Goal: Transaction & Acquisition: Register for event/course

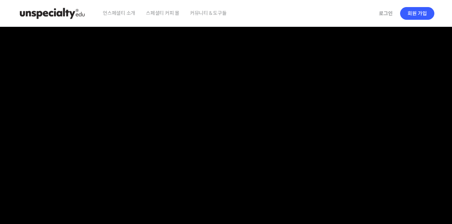
type input "[EMAIL_ADDRESS][DOMAIN_NAME]"
click at [121, 15] on span "언스페셜티 소개" at bounding box center [119, 13] width 32 height 27
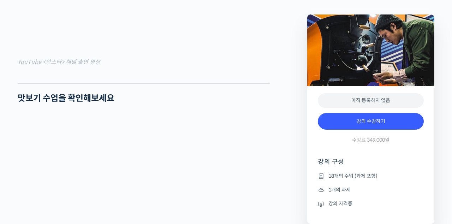
scroll to position [656, 0]
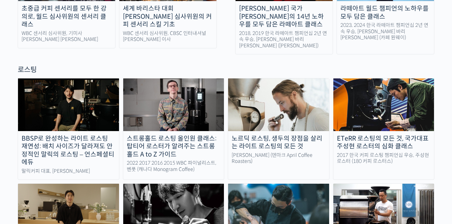
scroll to position [588, 0]
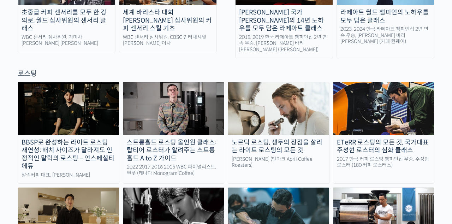
click at [370, 98] on img at bounding box center [383, 108] width 101 height 52
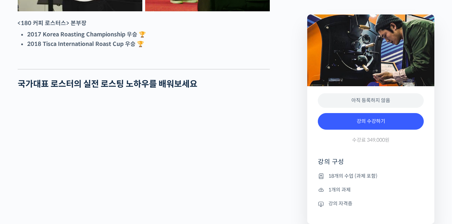
scroll to position [559, 0]
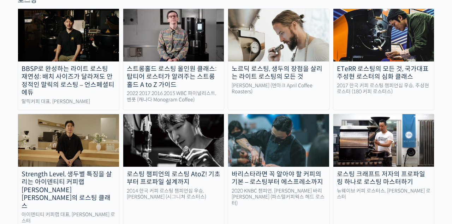
scroll to position [712, 0]
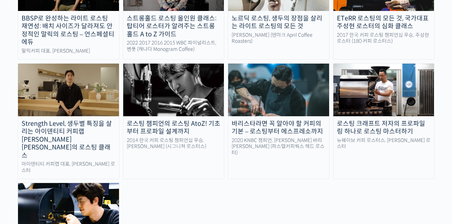
click at [93, 183] on img at bounding box center [68, 209] width 101 height 52
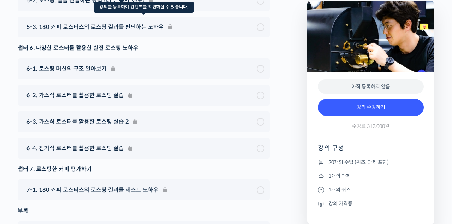
scroll to position [3663, 0]
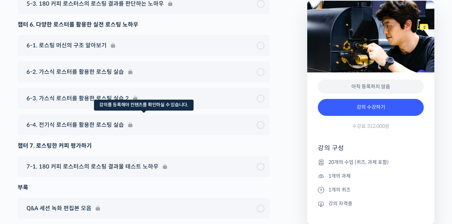
type input "[EMAIL_ADDRESS][DOMAIN_NAME]"
click at [107, 135] on div "6-4. 전기식 로스터를 활용한 로스팅 실습" at bounding box center [144, 124] width 252 height 21
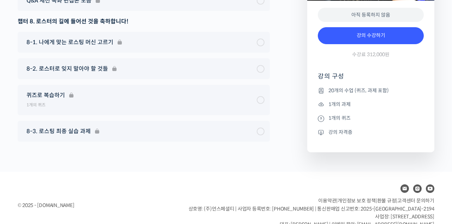
scroll to position [3878, 0]
